Goal: Task Accomplishment & Management: Manage account settings

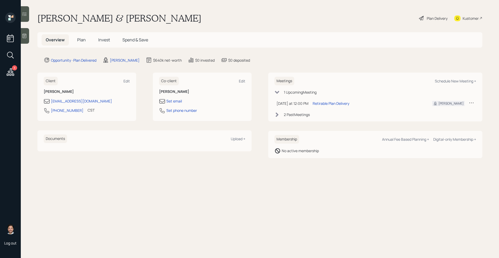
click at [108, 41] on span "Invest" at bounding box center [104, 40] width 12 height 6
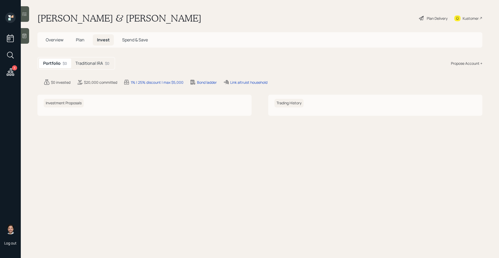
click at [96, 63] on h5 "Traditional IRA" at bounding box center [89, 63] width 28 height 5
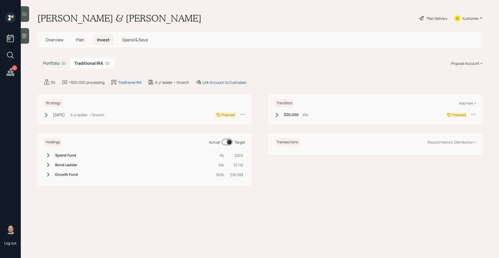
click at [242, 83] on div "Link Account to Custodian" at bounding box center [225, 82] width 44 height 5
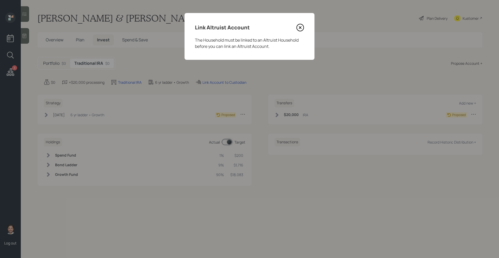
click at [300, 29] on icon at bounding box center [300, 28] width 8 height 8
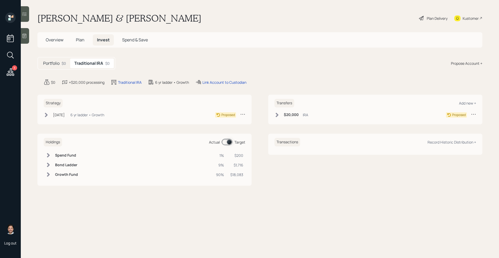
click at [62, 64] on div "$0" at bounding box center [64, 63] width 4 height 5
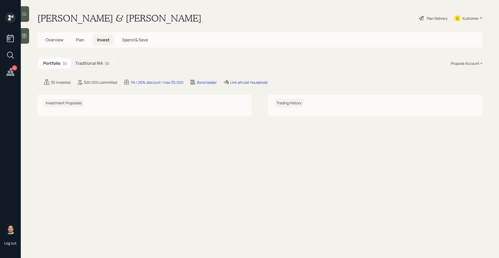
click at [243, 83] on div "Link altruist household" at bounding box center [248, 82] width 37 height 5
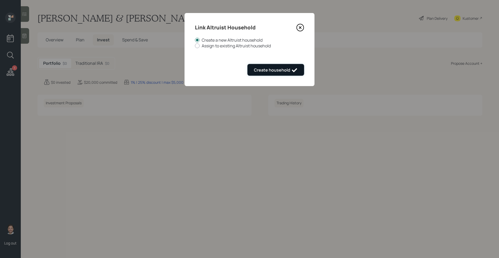
click at [268, 70] on div "Create household" at bounding box center [276, 70] width 44 height 6
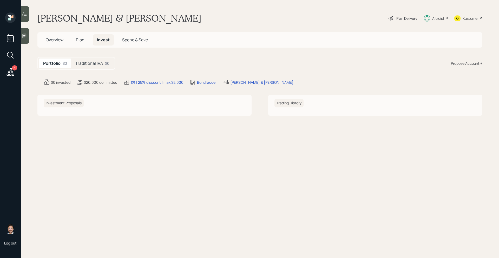
click at [437, 19] on div "Altruist" at bounding box center [438, 18] width 12 height 5
click at [54, 37] on span "Overview" at bounding box center [55, 40] width 18 height 6
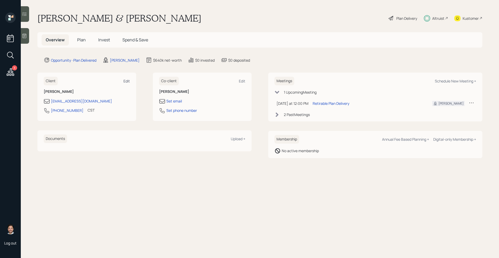
click at [128, 80] on div "Edit" at bounding box center [126, 81] width 6 height 5
select select "America/Chicago"
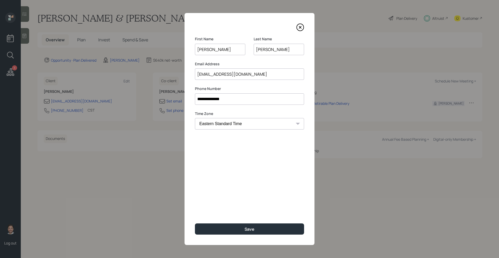
click at [257, 77] on input "janecrawfordtn@gmail.com" at bounding box center [249, 73] width 109 height 11
click at [300, 29] on icon at bounding box center [300, 27] width 8 height 8
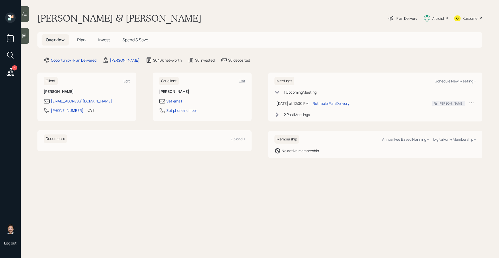
click at [82, 39] on span "Plan" at bounding box center [81, 40] width 9 height 6
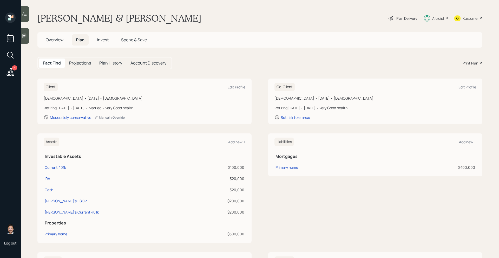
click at [105, 40] on span "Invest" at bounding box center [103, 40] width 12 height 6
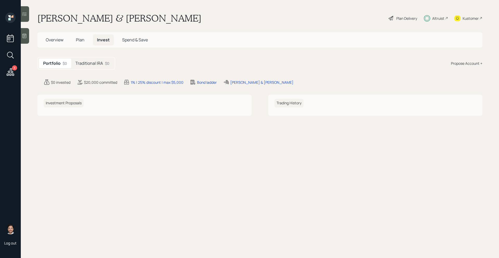
click at [101, 63] on h5 "Traditional IRA" at bounding box center [89, 63] width 28 height 5
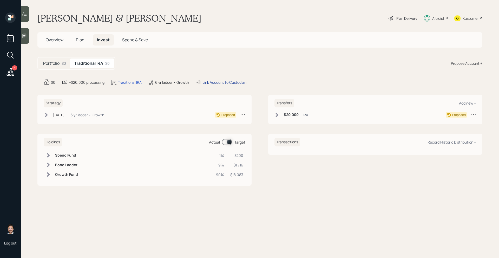
click at [231, 82] on div "Link Account to Custodian" at bounding box center [225, 82] width 44 height 5
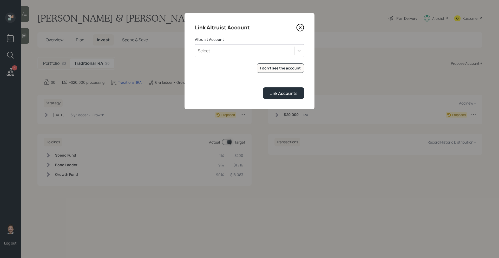
click at [233, 53] on div "Select..." at bounding box center [244, 50] width 99 height 9
click at [234, 54] on div "Select..." at bounding box center [244, 50] width 99 height 9
click at [235, 50] on div "Select..." at bounding box center [244, 50] width 99 height 9
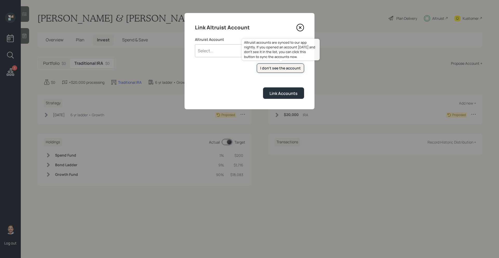
click at [270, 70] on div "I don't see the account" at bounding box center [280, 68] width 41 height 5
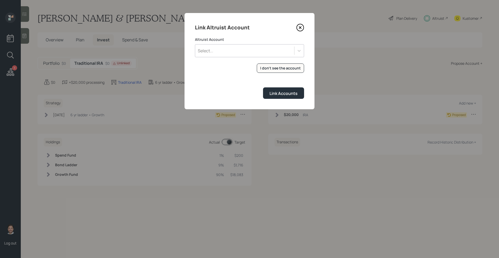
click at [230, 51] on div "Select..." at bounding box center [244, 50] width 99 height 9
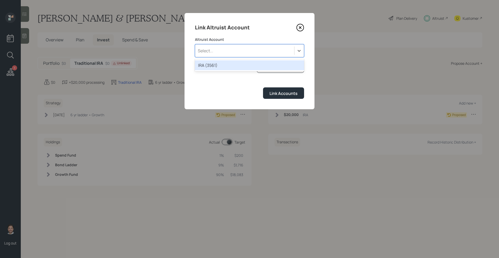
click at [220, 67] on div "IRA (3561)" at bounding box center [249, 65] width 109 height 10
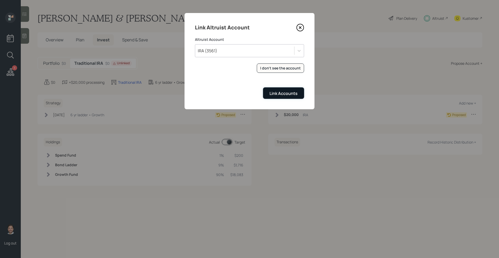
click at [276, 91] on div "Link Accounts" at bounding box center [284, 93] width 28 height 6
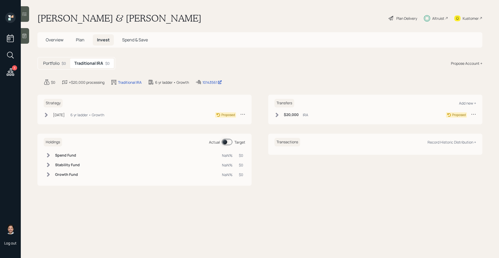
click at [47, 114] on icon at bounding box center [46, 115] width 3 height 4
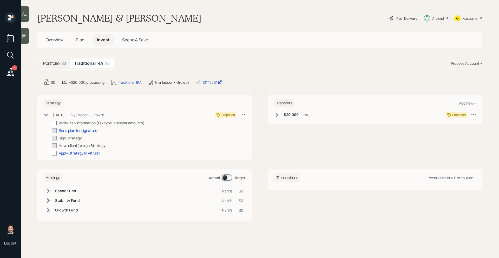
click at [56, 123] on div at bounding box center [54, 123] width 5 height 5
click at [52, 123] on input "checkbox" at bounding box center [52, 123] width 0 height 0
checkbox input "true"
click at [71, 131] on div "Send plan for signature" at bounding box center [78, 130] width 38 height 5
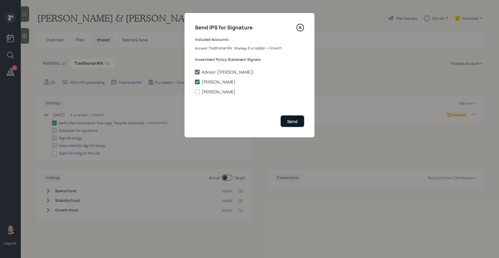
click at [289, 122] on div "Send" at bounding box center [292, 122] width 10 height 6
checkbox input "true"
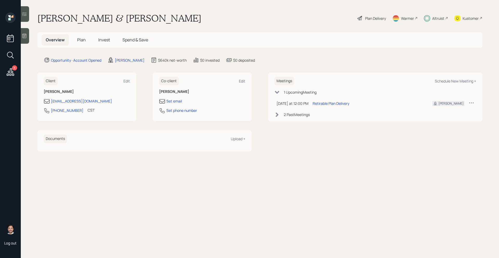
click at [83, 41] on span "Plan" at bounding box center [81, 40] width 9 height 6
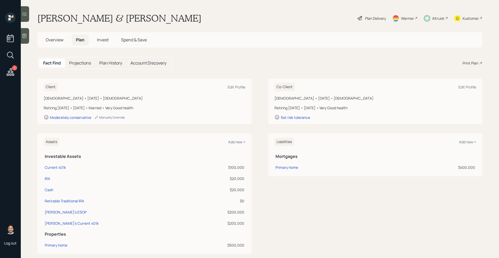
click at [102, 42] on span "Invest" at bounding box center [103, 40] width 12 height 6
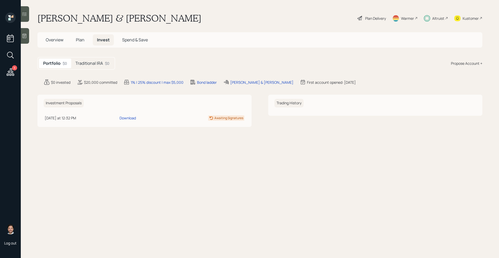
click at [107, 63] on div "$0" at bounding box center [107, 63] width 4 height 5
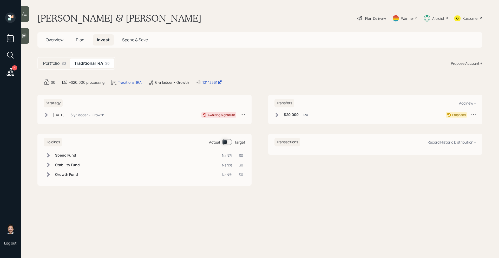
click at [277, 115] on icon at bounding box center [277, 115] width 3 height 4
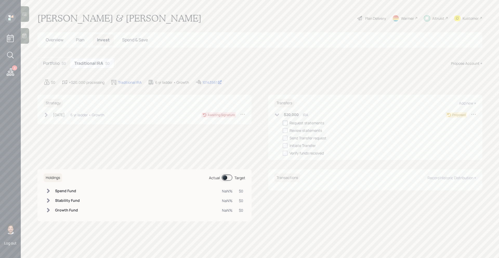
click at [286, 123] on div at bounding box center [285, 123] width 5 height 5
click at [283, 123] on input "checkbox" at bounding box center [283, 123] width 0 height 0
checkbox input "true"
click at [286, 130] on div at bounding box center [285, 130] width 5 height 5
click at [283, 130] on input "checkbox" at bounding box center [283, 130] width 0 height 0
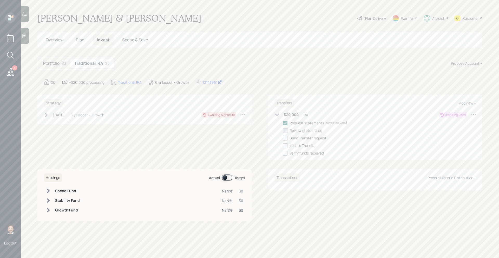
checkbox input "true"
click at [286, 139] on div at bounding box center [285, 138] width 5 height 5
click at [283, 138] on input "checkbox" at bounding box center [283, 138] width 0 height 0
checkbox input "true"
click at [286, 147] on div at bounding box center [285, 145] width 5 height 5
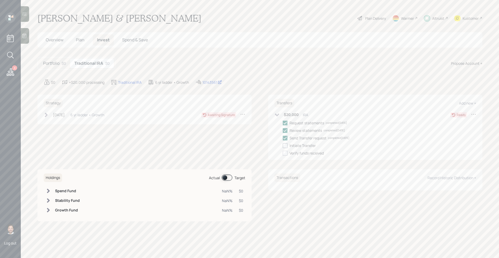
click at [283, 146] on input "checkbox" at bounding box center [283, 145] width 0 height 0
checkbox input "true"
